Goal: Communication & Community: Answer question/provide support

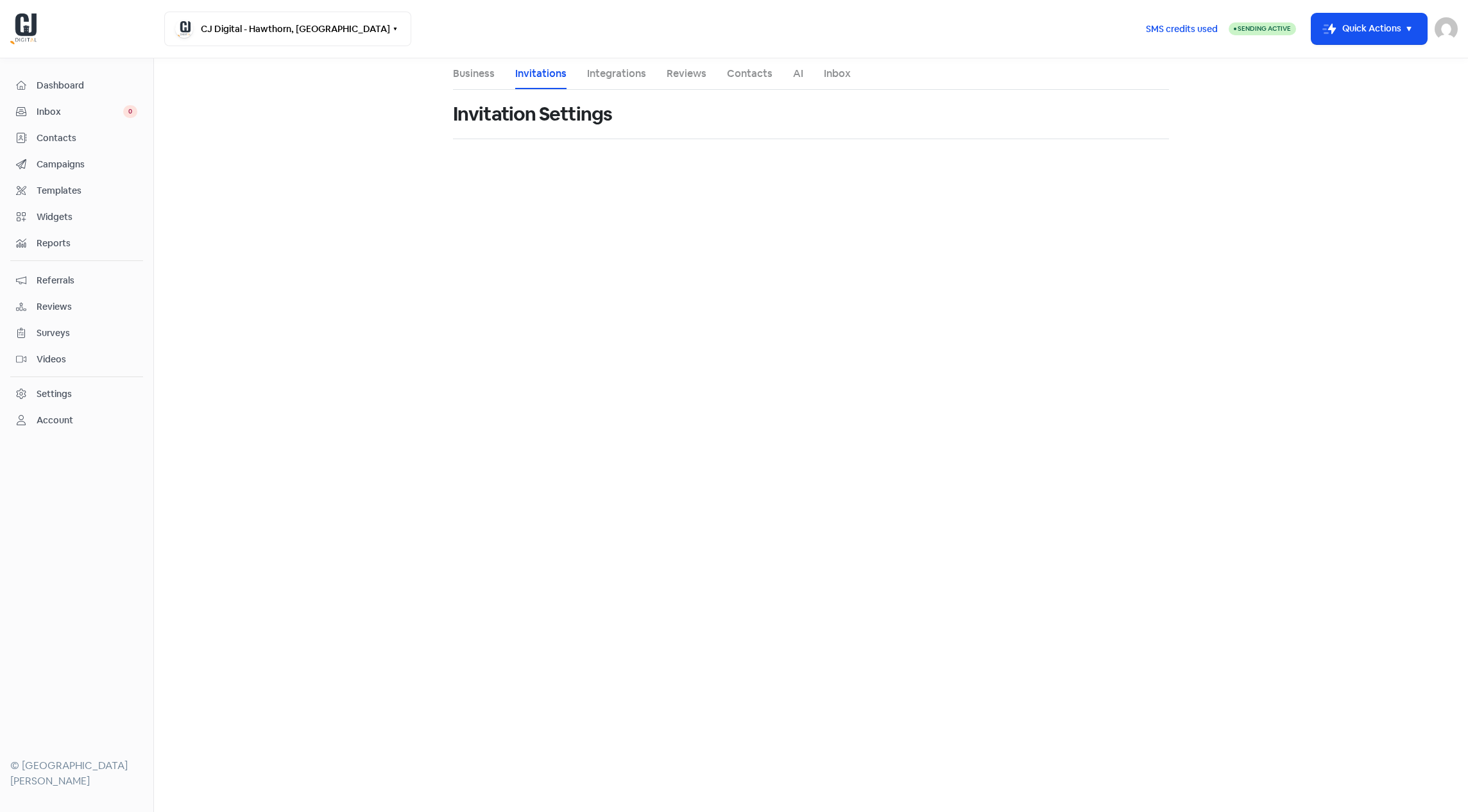
click at [56, 109] on span "Inbox" at bounding box center [80, 112] width 87 height 13
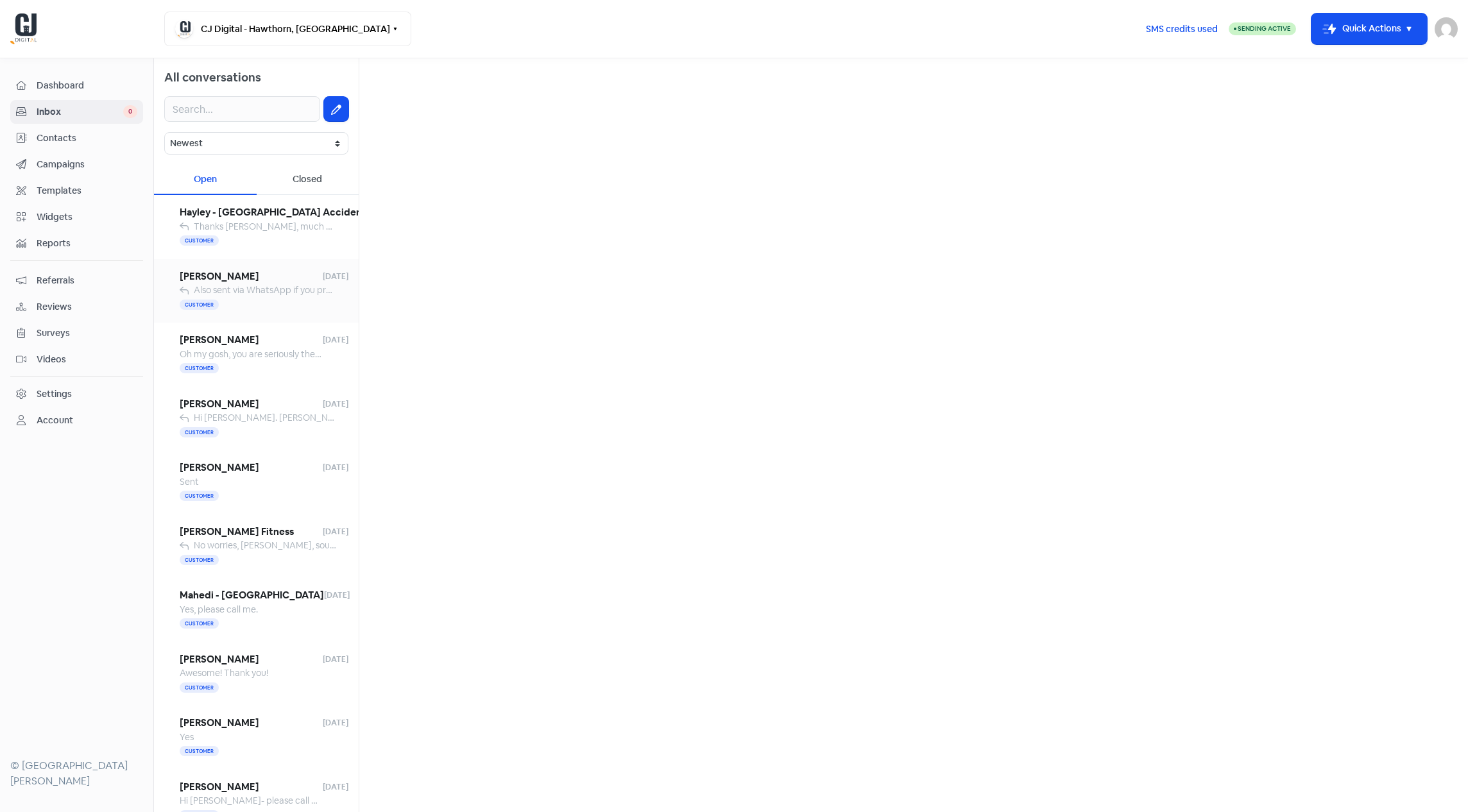
click at [219, 266] on div "[PERSON_NAME] [DATE] Also sent via WhatsApp if you prefer that method! 0405 793…" at bounding box center [256, 291] width 204 height 64
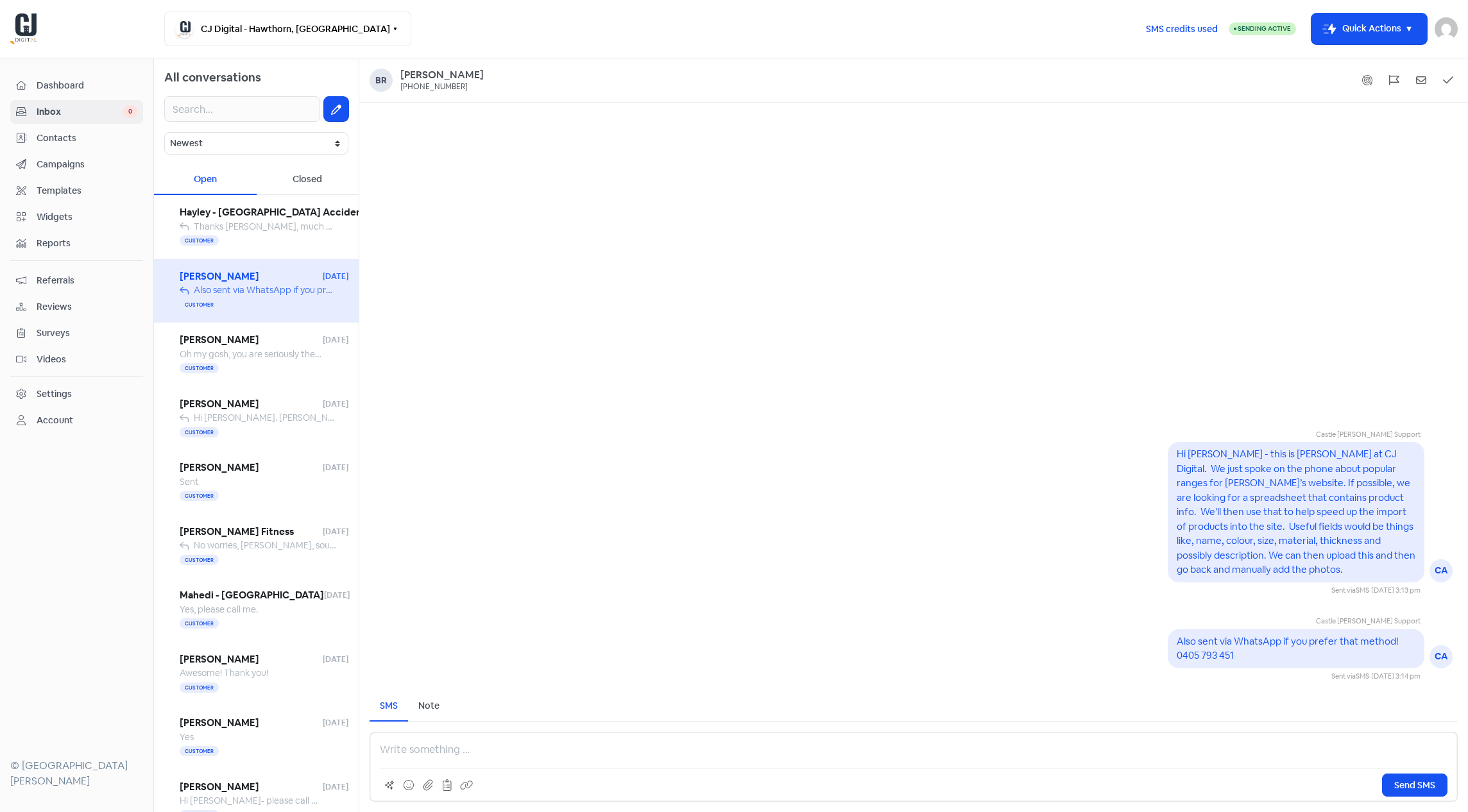
click at [494, 752] on p at bounding box center [914, 749] width 1068 height 15
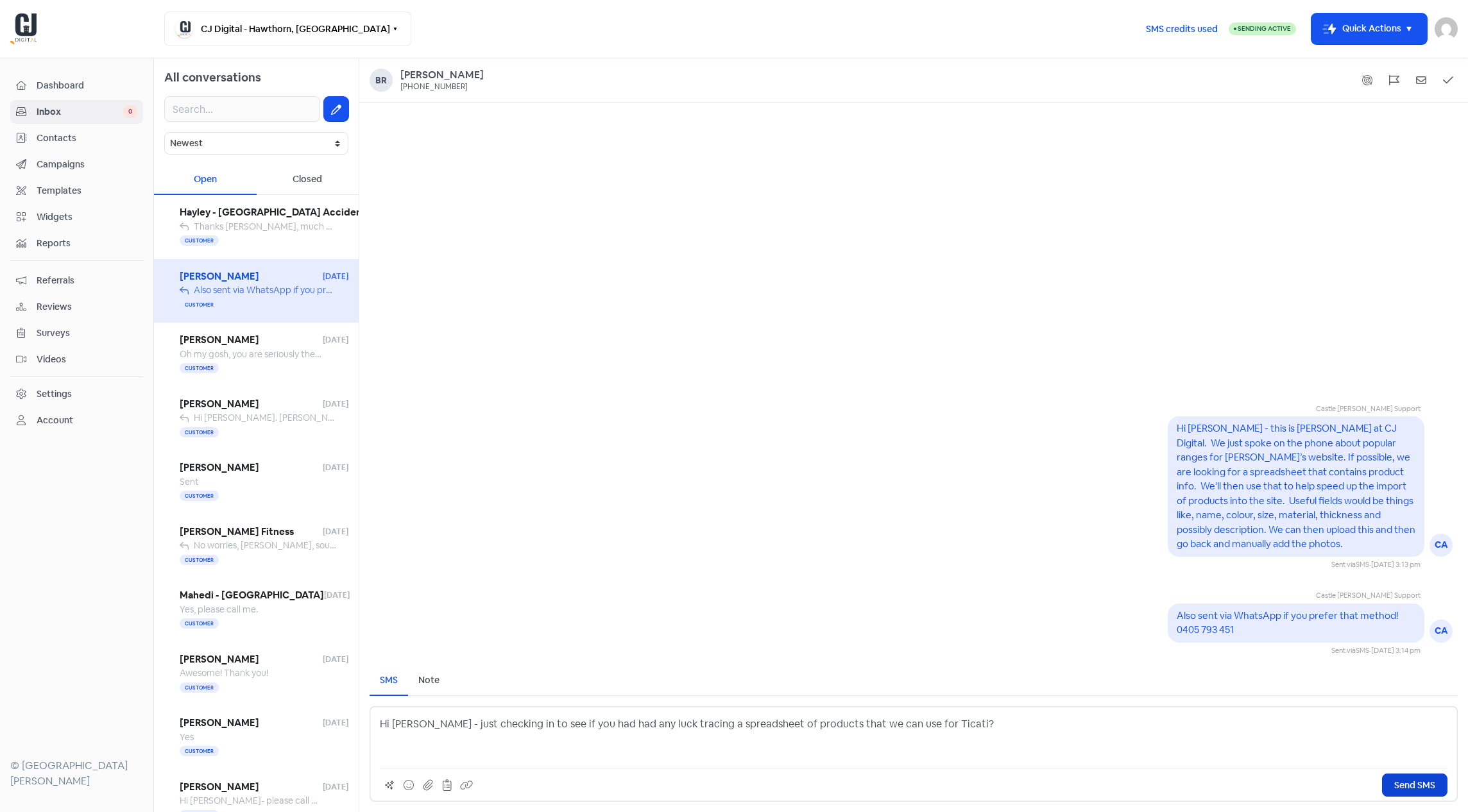
click at [1403, 784] on span "Send SMS" at bounding box center [1415, 786] width 41 height 13
